Goal: Navigation & Orientation: Go to known website

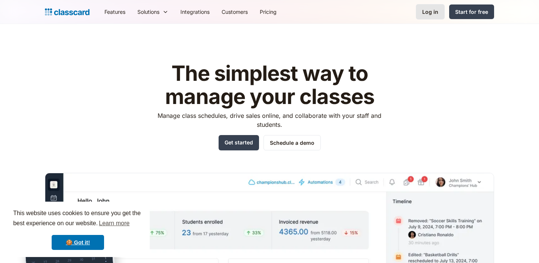
click at [426, 12] on div "Log in" at bounding box center [430, 12] width 16 height 8
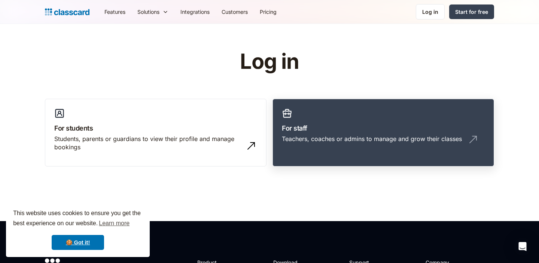
click at [352, 125] on h3 "For staff" at bounding box center [383, 128] width 203 height 10
